Goal: Task Accomplishment & Management: Complete application form

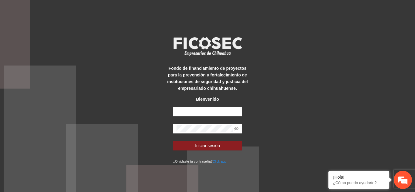
click at [209, 110] on input "text" at bounding box center [207, 112] width 69 height 10
type input "**********"
click at [173, 141] on button "Iniciar sesión" at bounding box center [207, 146] width 69 height 10
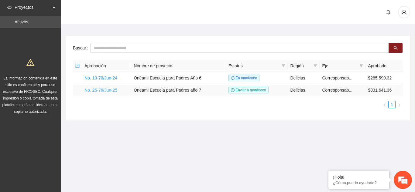
click at [106, 91] on link "No. 25-76/Jun-25" at bounding box center [100, 90] width 33 height 5
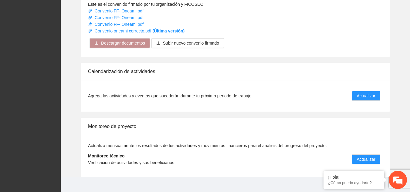
scroll to position [599, 0]
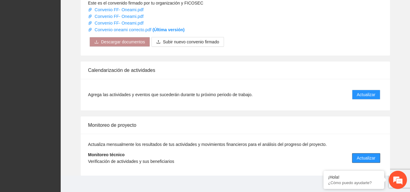
click at [359, 155] on span "Actualizar" at bounding box center [366, 158] width 19 height 7
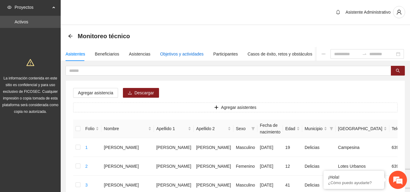
click at [178, 54] on div "Objetivos y actividades" at bounding box center [181, 54] width 43 height 7
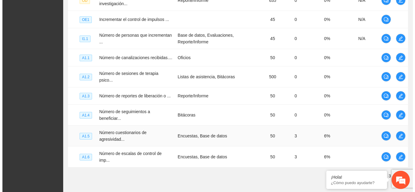
scroll to position [201, 0]
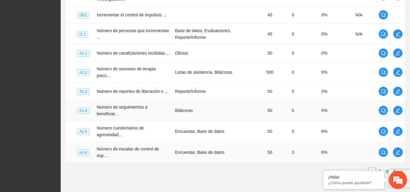
click at [398, 150] on icon "edit" at bounding box center [398, 152] width 4 height 4
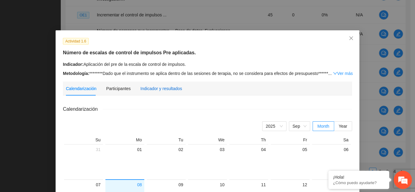
click at [162, 90] on div "Indicador y resultados" at bounding box center [161, 88] width 42 height 7
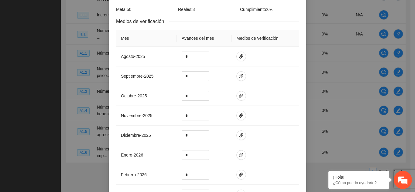
scroll to position [110, 0]
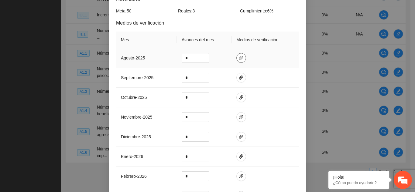
click at [239, 57] on icon "paper-clip" at bounding box center [241, 58] width 5 height 5
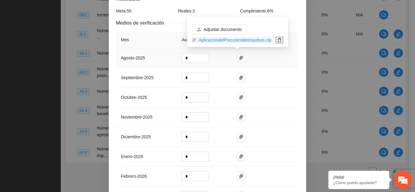
click at [279, 38] on icon "delete" at bounding box center [279, 40] width 4 height 4
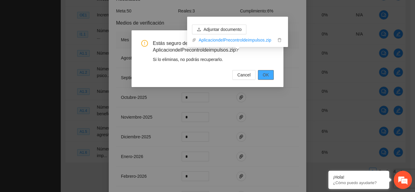
click at [265, 73] on span "OK" at bounding box center [266, 75] width 6 height 7
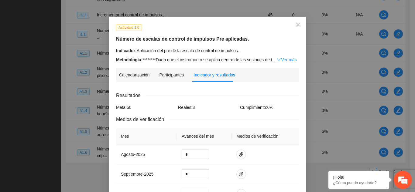
scroll to position [13, 0]
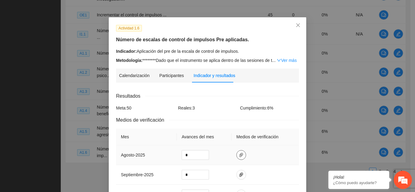
click at [239, 154] on icon "paper-clip" at bounding box center [241, 155] width 5 height 5
click at [230, 135] on span "Adjuntar documento" at bounding box center [222, 135] width 38 height 7
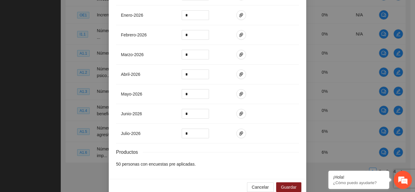
scroll to position [262, 0]
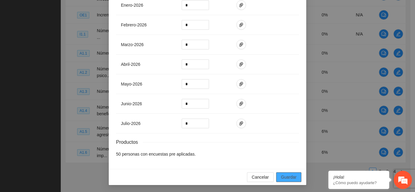
click at [286, 175] on span "Guardar" at bounding box center [288, 177] width 15 height 7
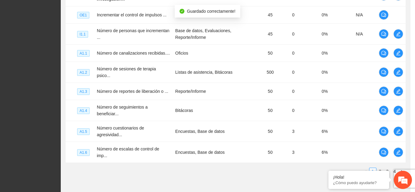
scroll to position [231, 0]
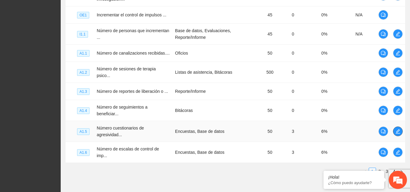
click at [399, 129] on icon "edit" at bounding box center [398, 131] width 5 height 5
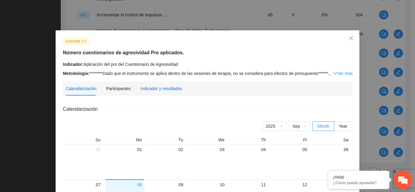
click at [144, 90] on div "Indicador y resultados" at bounding box center [161, 88] width 42 height 7
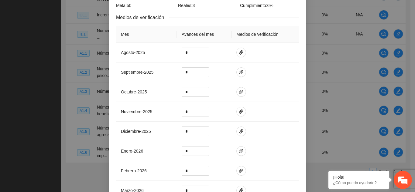
scroll to position [120, 0]
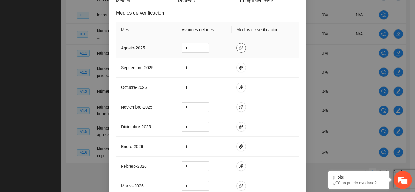
click at [239, 48] on icon "paper-clip" at bounding box center [241, 48] width 4 height 4
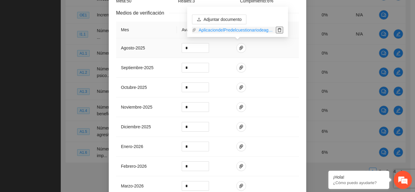
click at [281, 31] on icon "delete" at bounding box center [279, 30] width 4 height 4
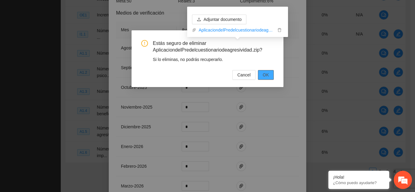
click at [270, 77] on button "OK" at bounding box center [266, 75] width 16 height 10
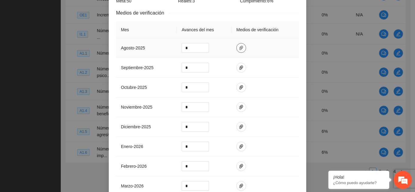
click at [239, 47] on icon "paper-clip" at bounding box center [241, 48] width 4 height 4
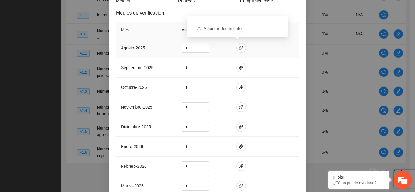
click at [225, 30] on span "Adjuntar documento" at bounding box center [222, 28] width 38 height 7
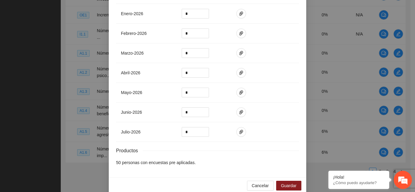
scroll to position [262, 0]
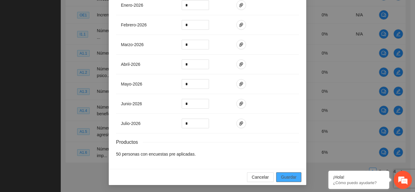
click at [286, 179] on span "Guardar" at bounding box center [288, 177] width 15 height 7
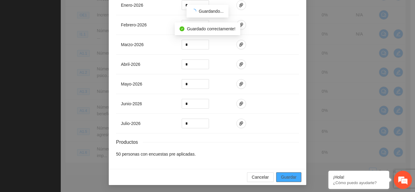
scroll to position [231, 0]
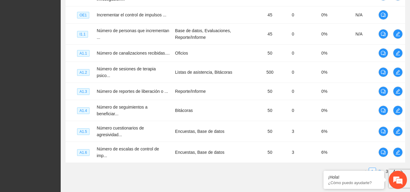
click at [379, 168] on link "2" at bounding box center [379, 171] width 7 height 7
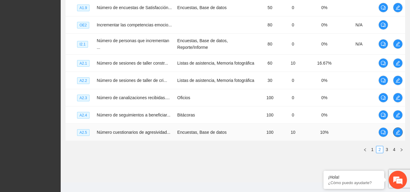
click at [397, 131] on icon "edit" at bounding box center [398, 132] width 5 height 5
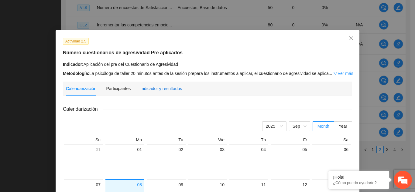
click at [155, 91] on div "Indicador y resultados" at bounding box center [161, 88] width 42 height 7
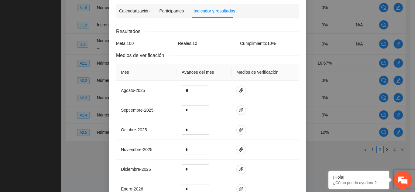
scroll to position [84, 0]
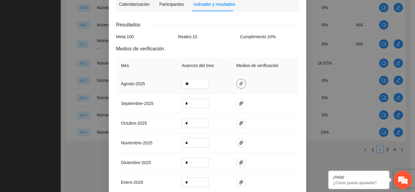
click at [239, 84] on icon "paper-clip" at bounding box center [241, 83] width 5 height 5
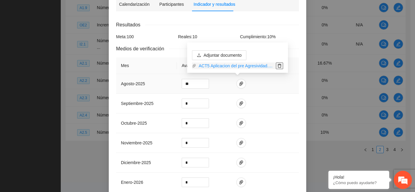
click at [277, 66] on icon "delete" at bounding box center [279, 66] width 4 height 4
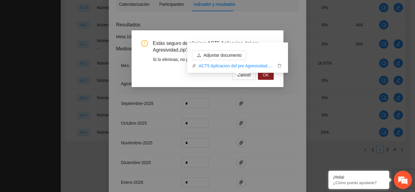
click at [268, 77] on div "Adjuntar documento ACT5 Aplicacion del pre Agresividad.zip" at bounding box center [237, 60] width 101 height 35
click at [269, 76] on div "Adjuntar documento ACT5 Aplicacion del pre Agresividad.zip" at bounding box center [237, 60] width 101 height 35
click at [279, 66] on icon "delete" at bounding box center [279, 66] width 4 height 4
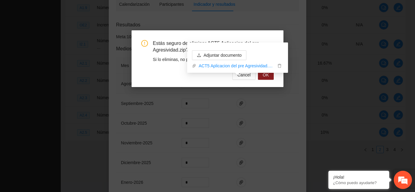
click at [266, 75] on div "Adjuntar documento ACT5 Aplicacion del pre Agresividad.zip" at bounding box center [237, 60] width 101 height 35
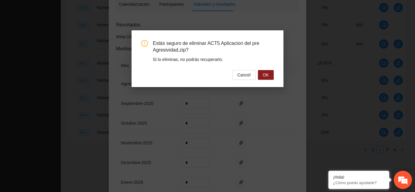
click at [170, 75] on div "Cancel OK" at bounding box center [207, 75] width 132 height 10
click at [266, 77] on span "OK" at bounding box center [266, 75] width 6 height 7
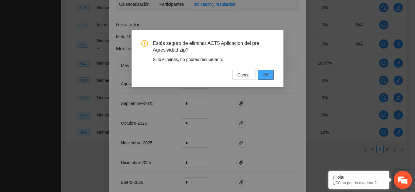
click at [266, 77] on span "OK" at bounding box center [266, 75] width 6 height 7
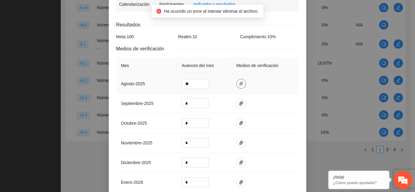
click at [239, 83] on icon "paper-clip" at bounding box center [241, 84] width 4 height 4
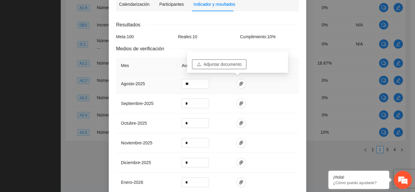
click at [228, 66] on span "Adjuntar documento" at bounding box center [222, 64] width 38 height 7
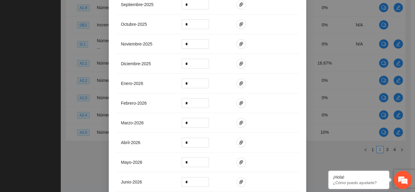
scroll to position [262, 0]
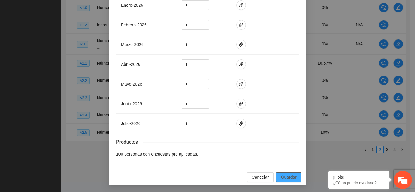
click at [292, 175] on span "Guardar" at bounding box center [288, 177] width 15 height 7
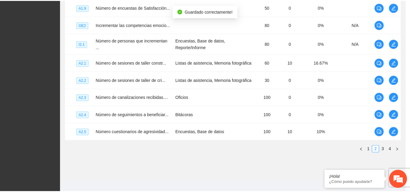
scroll to position [231, 0]
